Goal: Transaction & Acquisition: Purchase product/service

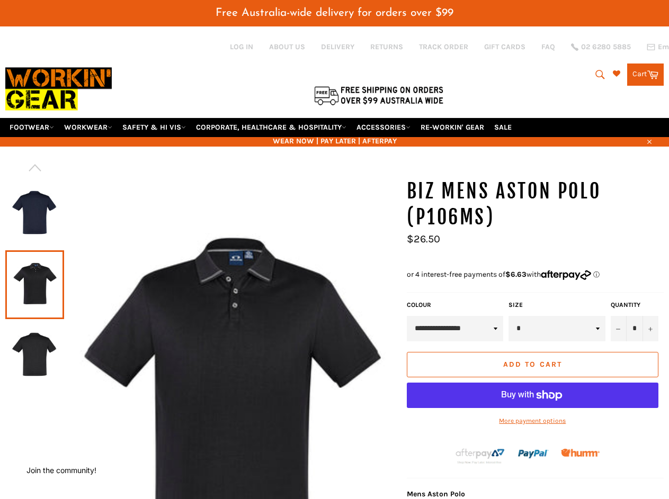
click at [597, 75] on icon "submit" at bounding box center [600, 75] width 12 height 12
click at [648, 141] on icon "button" at bounding box center [649, 142] width 4 height 4
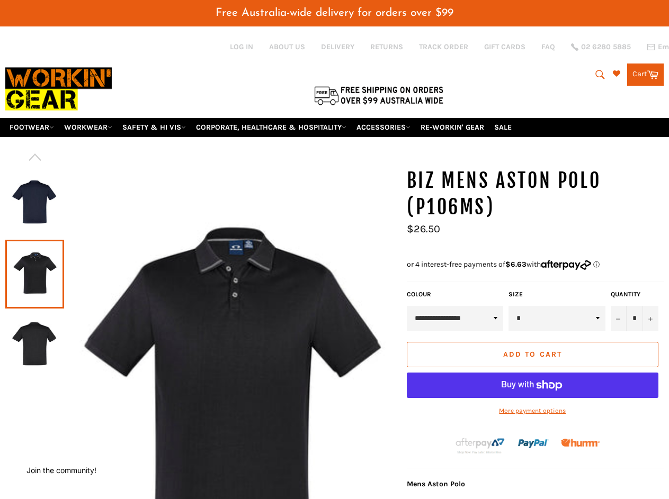
click at [34, 168] on div at bounding box center [34, 203] width 59 height 71
click at [34, 396] on div at bounding box center [200, 409] width 391 height 483
click at [634, 329] on input "*" at bounding box center [634, 318] width 48 height 25
click at [618, 329] on button "−" at bounding box center [618, 318] width 16 height 25
click at [650, 329] on button "+" at bounding box center [650, 318] width 16 height 25
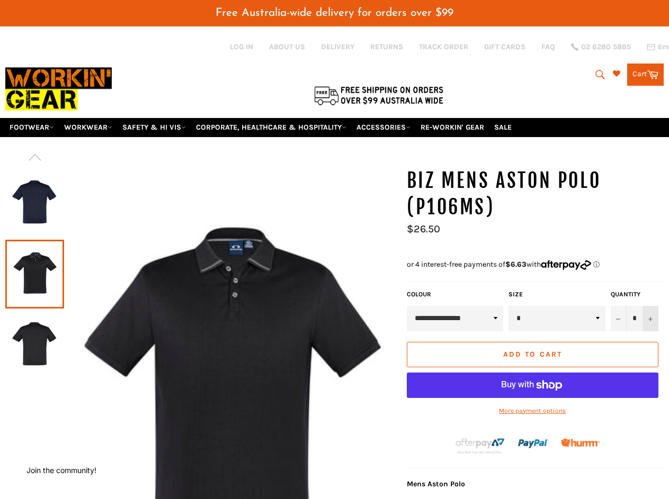
type input "*"
click at [532, 365] on button "Add to Cart" at bounding box center [532, 354] width 251 height 25
click at [532, 421] on div "Add to Cart More payment options This item is a recurring or deferred purchase.…" at bounding box center [532, 384] width 257 height 84
click at [62, 470] on button "Join the community!" at bounding box center [61, 470] width 70 height 9
